Goal: Find specific page/section: Find specific page/section

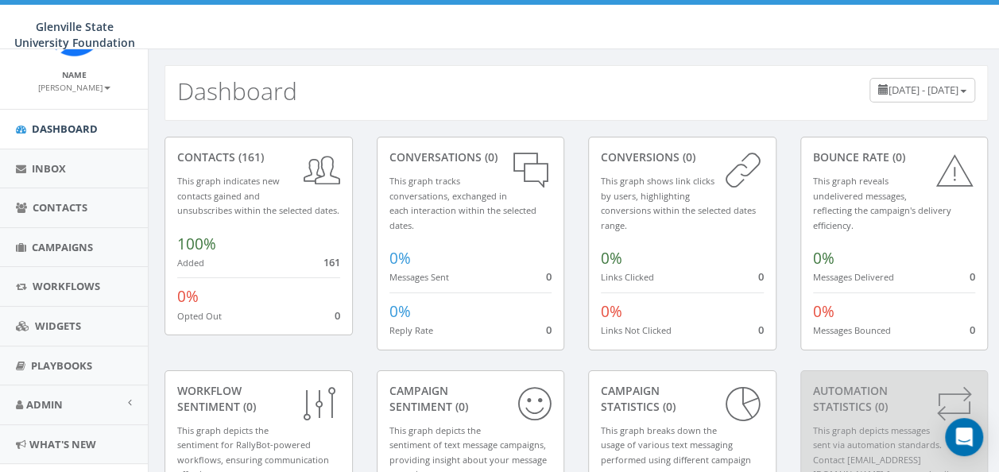
scroll to position [102, 0]
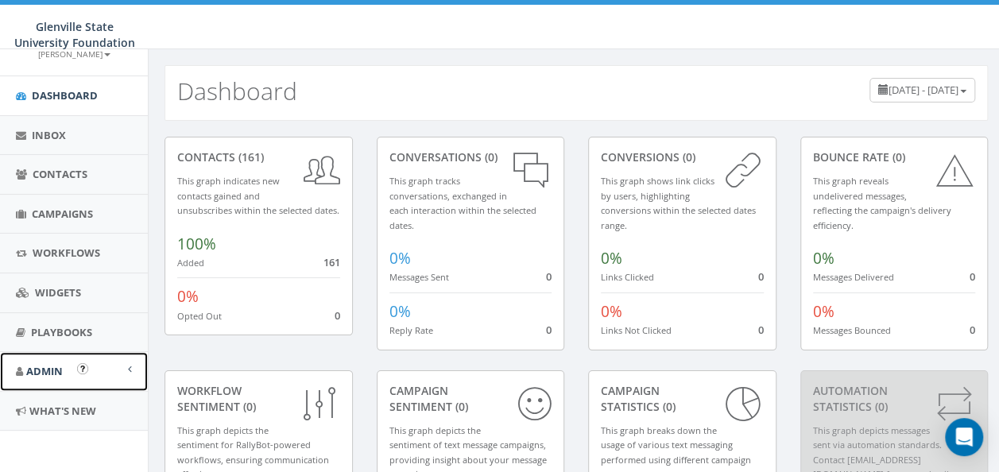
click at [128, 364] on span at bounding box center [130, 369] width 4 height 10
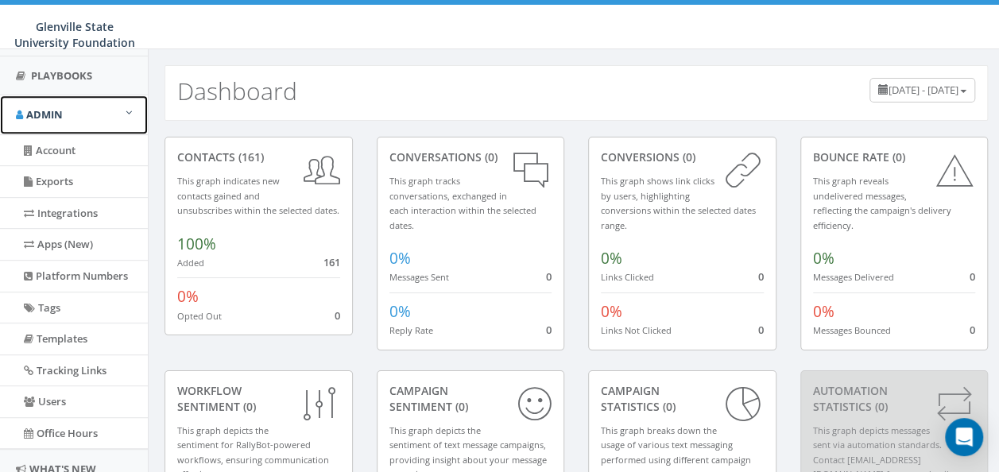
scroll to position [363, 0]
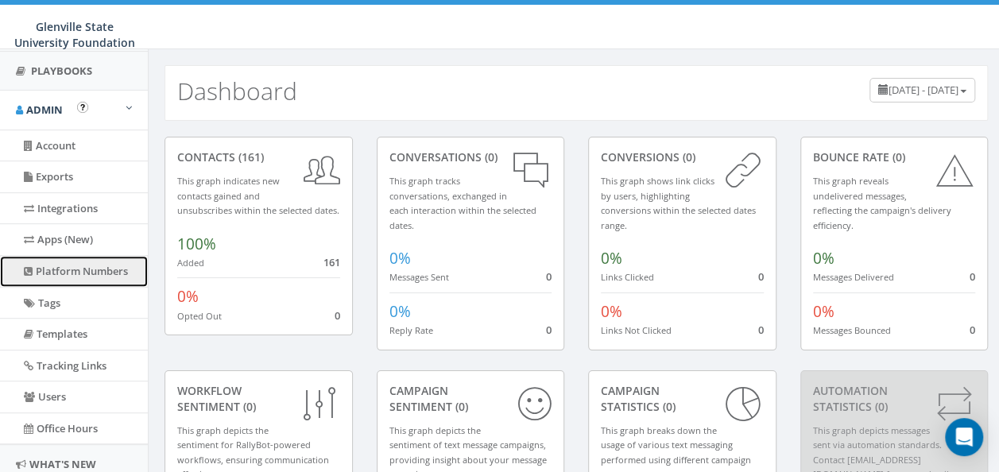
click at [108, 277] on link "Platform Numbers" at bounding box center [74, 271] width 148 height 31
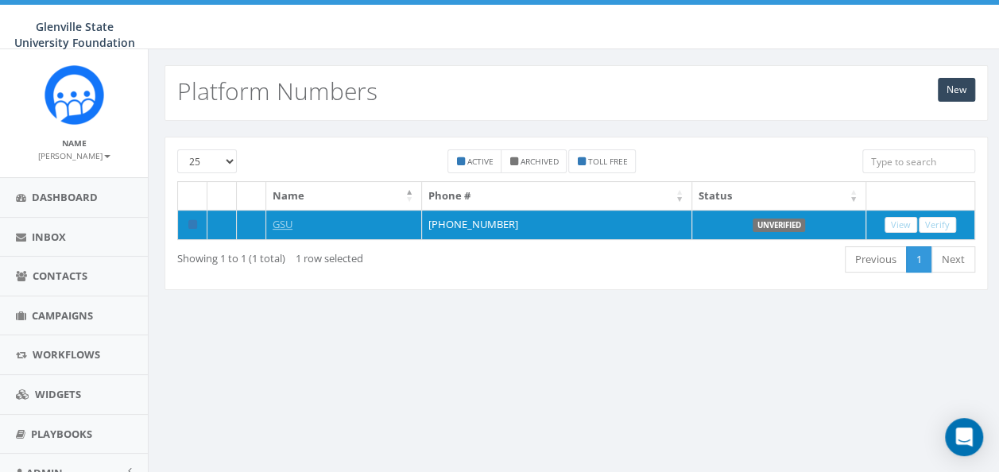
click at [455, 320] on div "25 50 100 Active Archived Toll Free Name Phone # Status GSU +1 304-577-8955 Unv…" at bounding box center [577, 223] width 856 height 205
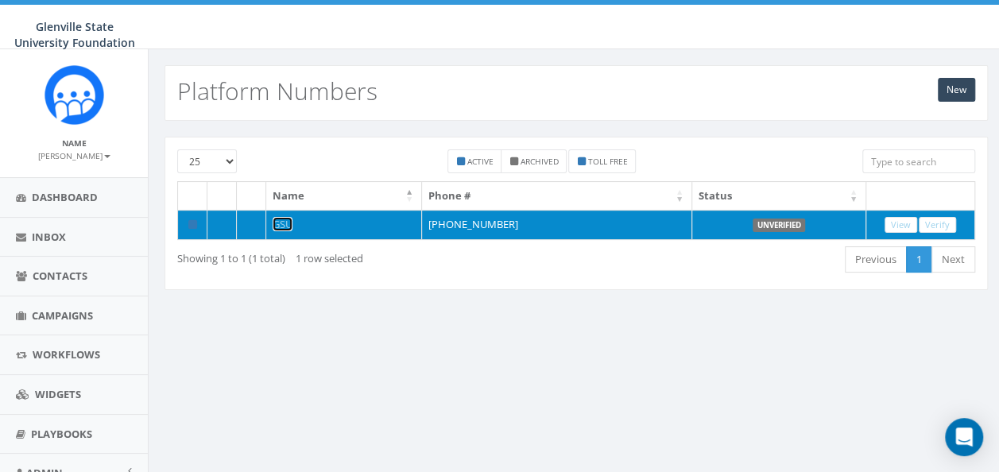
click at [281, 218] on link "GSU" at bounding box center [283, 224] width 20 height 14
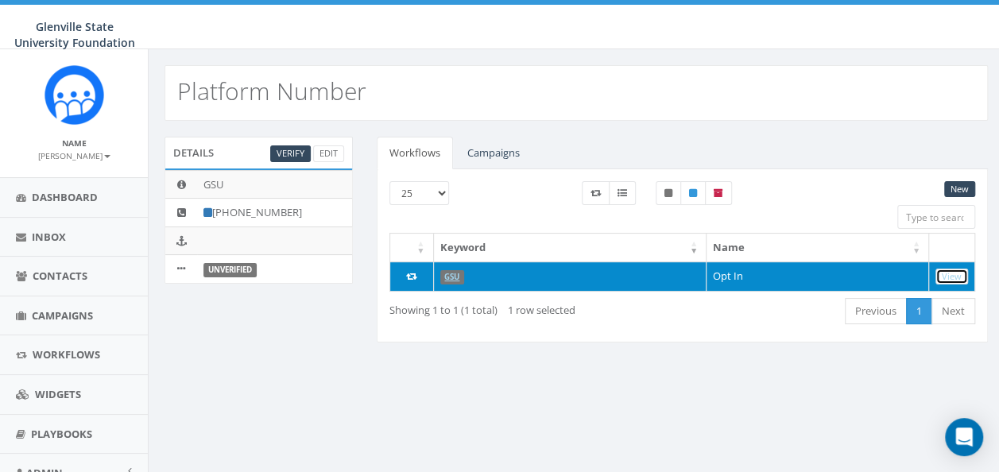
click at [947, 275] on link "View" at bounding box center [952, 277] width 33 height 17
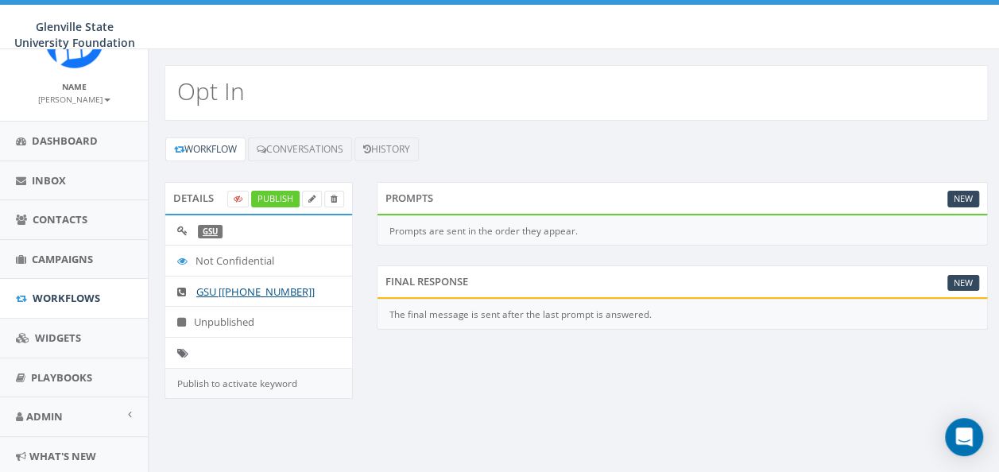
scroll to position [102, 0]
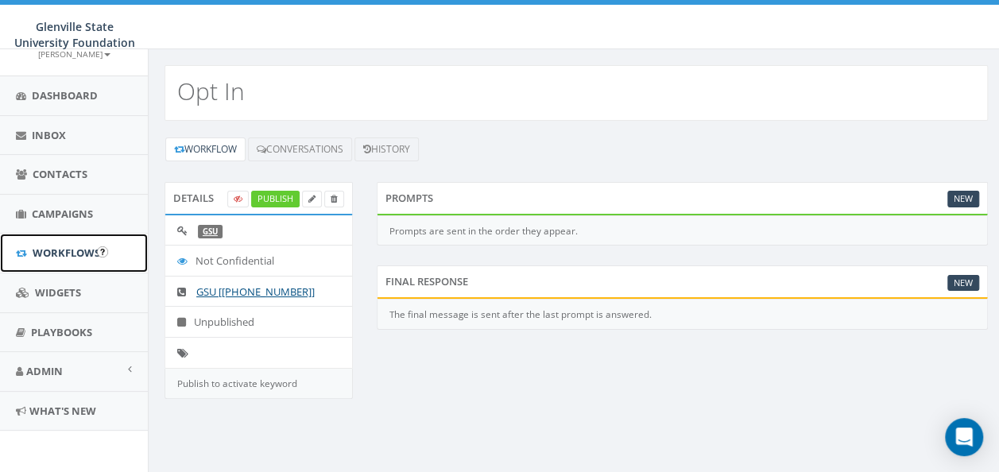
click at [57, 246] on span "Workflows" at bounding box center [67, 253] width 68 height 14
